Goal: Information Seeking & Learning: Learn about a topic

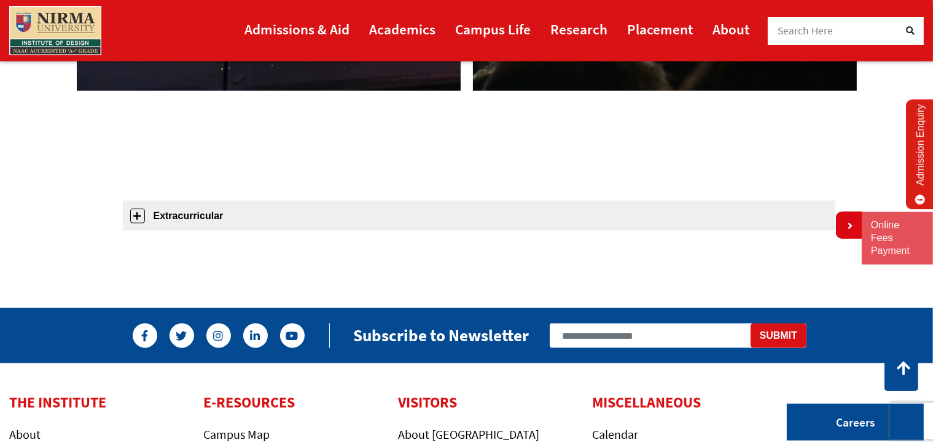
scroll to position [1210, 0]
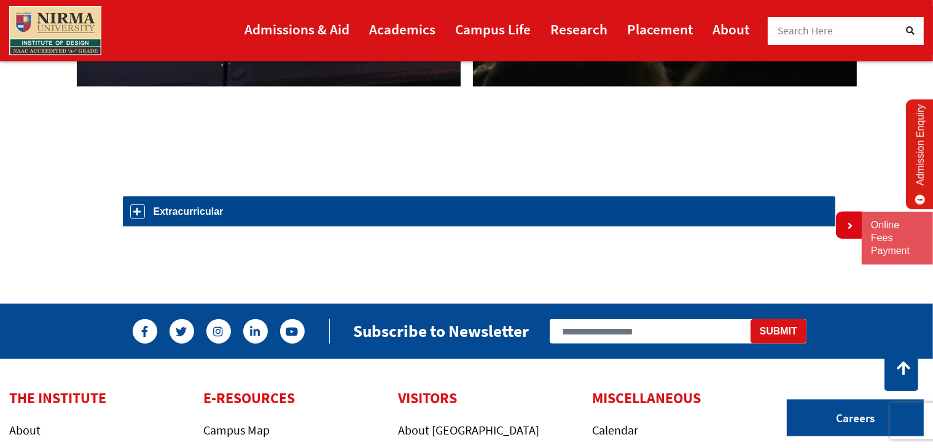
click at [271, 206] on link "Extracurricular" at bounding box center [479, 212] width 713 height 30
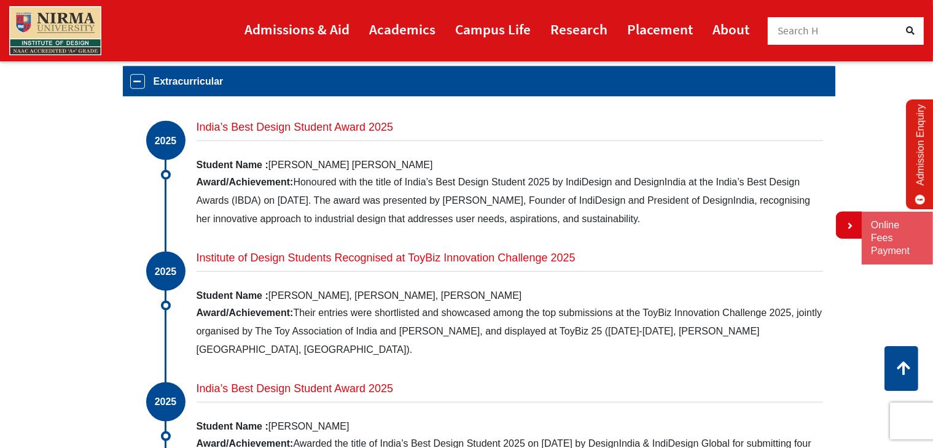
scroll to position [1341, 0]
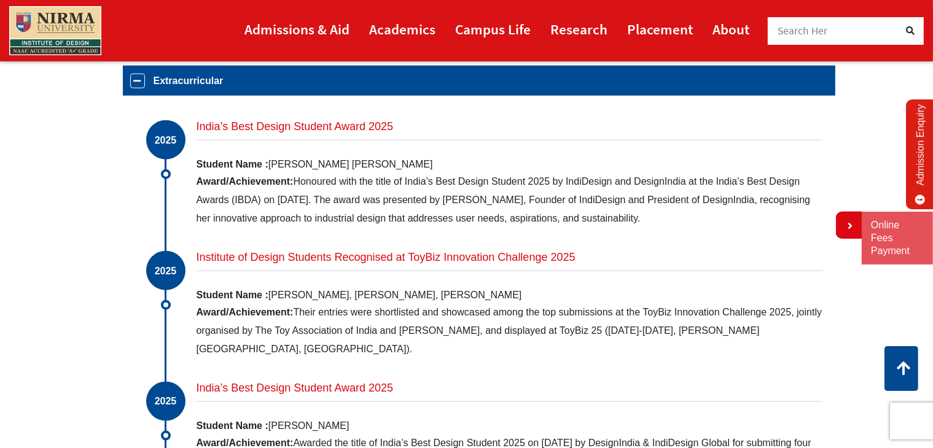
drag, startPoint x: 195, startPoint y: 125, endPoint x: 388, endPoint y: 202, distance: 207.1
click at [388, 202] on div "2025 India’s Best Design Student Award 2025 Student Name : [PERSON_NAME] [PERSO…" at bounding box center [479, 179] width 688 height 119
drag, startPoint x: 700, startPoint y: 217, endPoint x: 199, endPoint y: 123, distance: 509.4
click at [199, 123] on div "India’s Best Design Student Award 2025 Student Name : [PERSON_NAME] [PERSON_NAM…" at bounding box center [510, 174] width 627 height 108
click at [199, 123] on h4 "India’s Best Design Student Award 2025" at bounding box center [510, 130] width 627 height 20
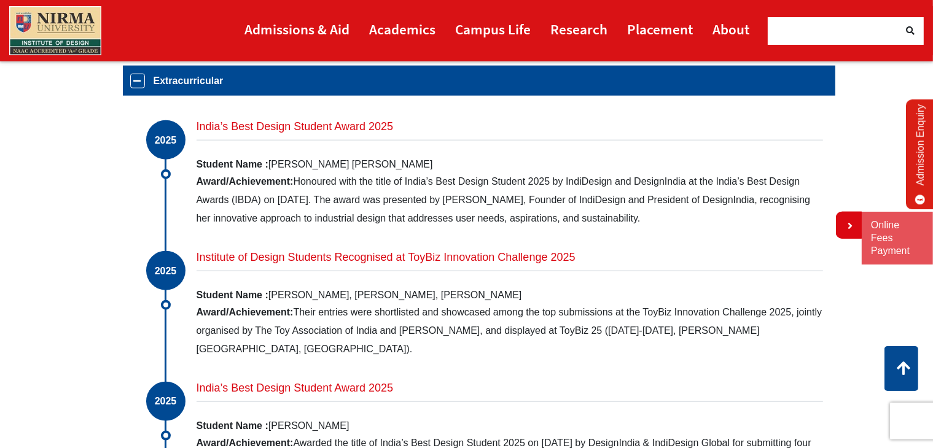
click at [199, 123] on h4 "India’s Best Design Student Award 2025" at bounding box center [510, 130] width 627 height 20
